Goal: Task Accomplishment & Management: Manage account settings

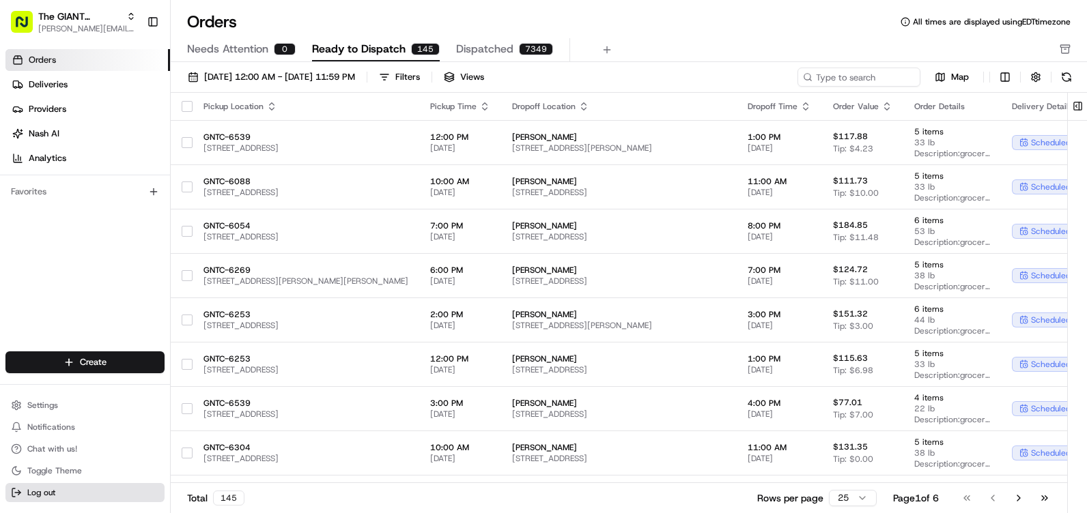
click at [66, 494] on button "Log out" at bounding box center [84, 492] width 159 height 19
